Goal: Find specific page/section: Find specific page/section

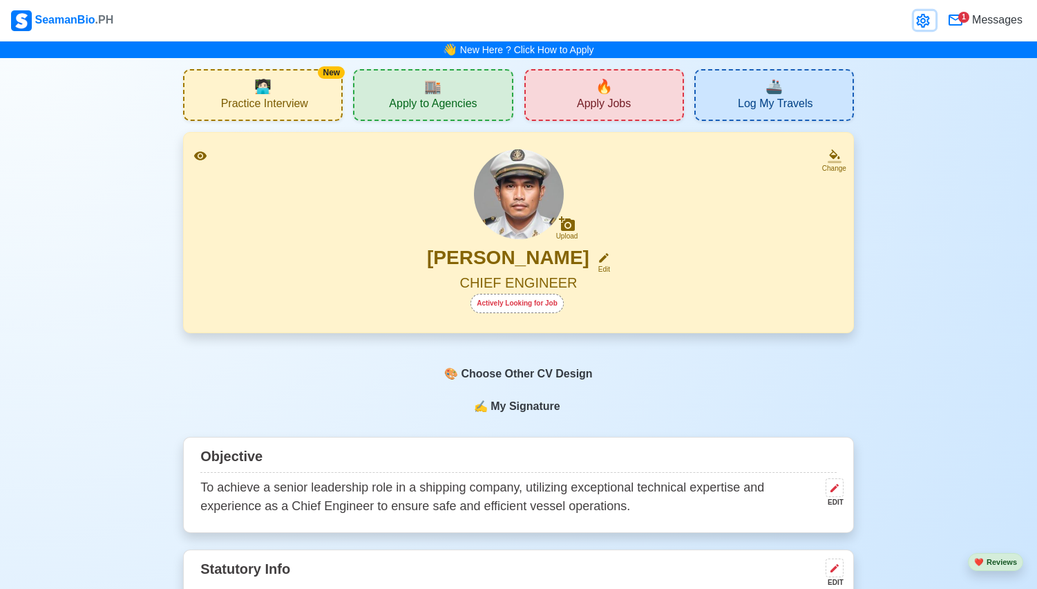
click at [917, 21] on icon at bounding box center [923, 20] width 17 height 17
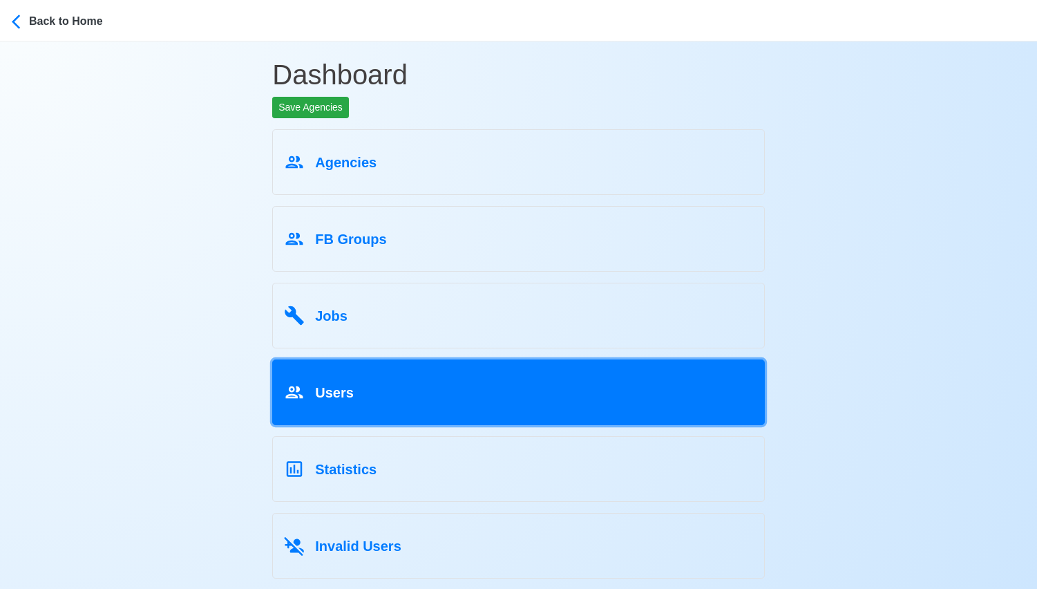
click at [401, 404] on link "Users" at bounding box center [518, 392] width 493 height 66
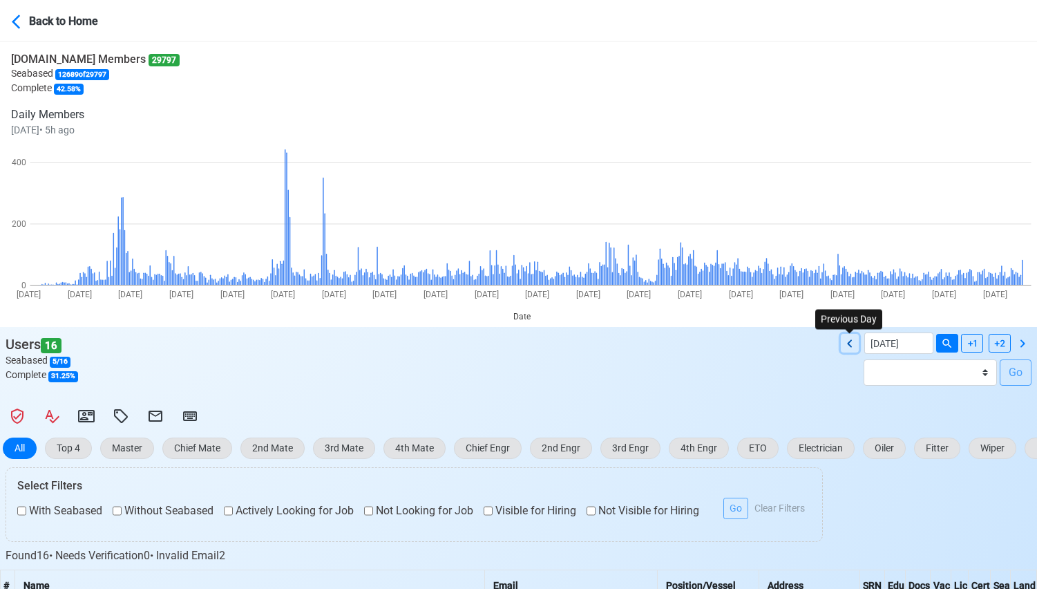
click at [857, 343] on icon at bounding box center [850, 343] width 17 height 17
click at [1021, 343] on icon at bounding box center [1022, 343] width 17 height 17
type input "[DATE]"
